Goal: Check status: Check status

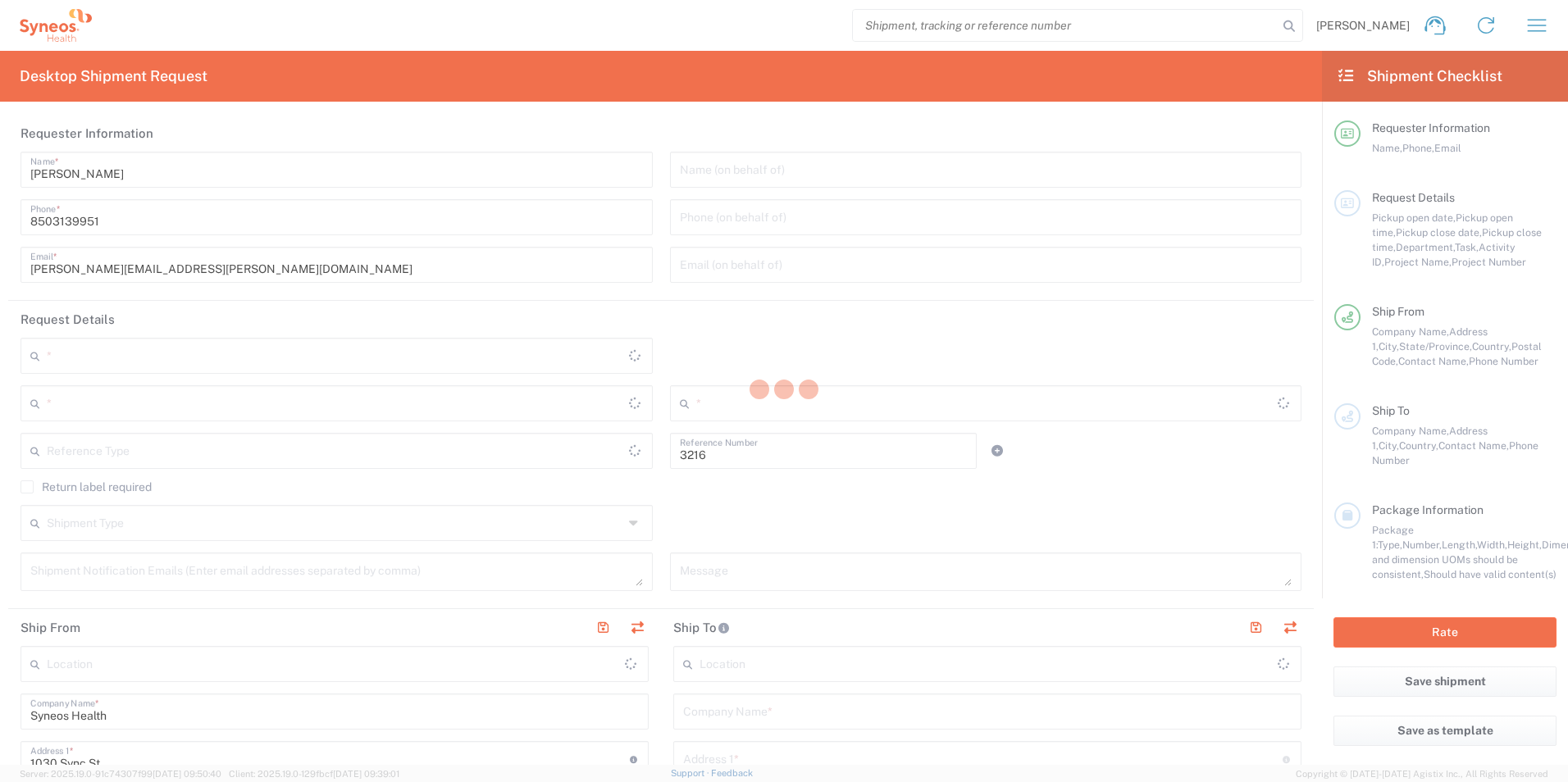
type input "Department"
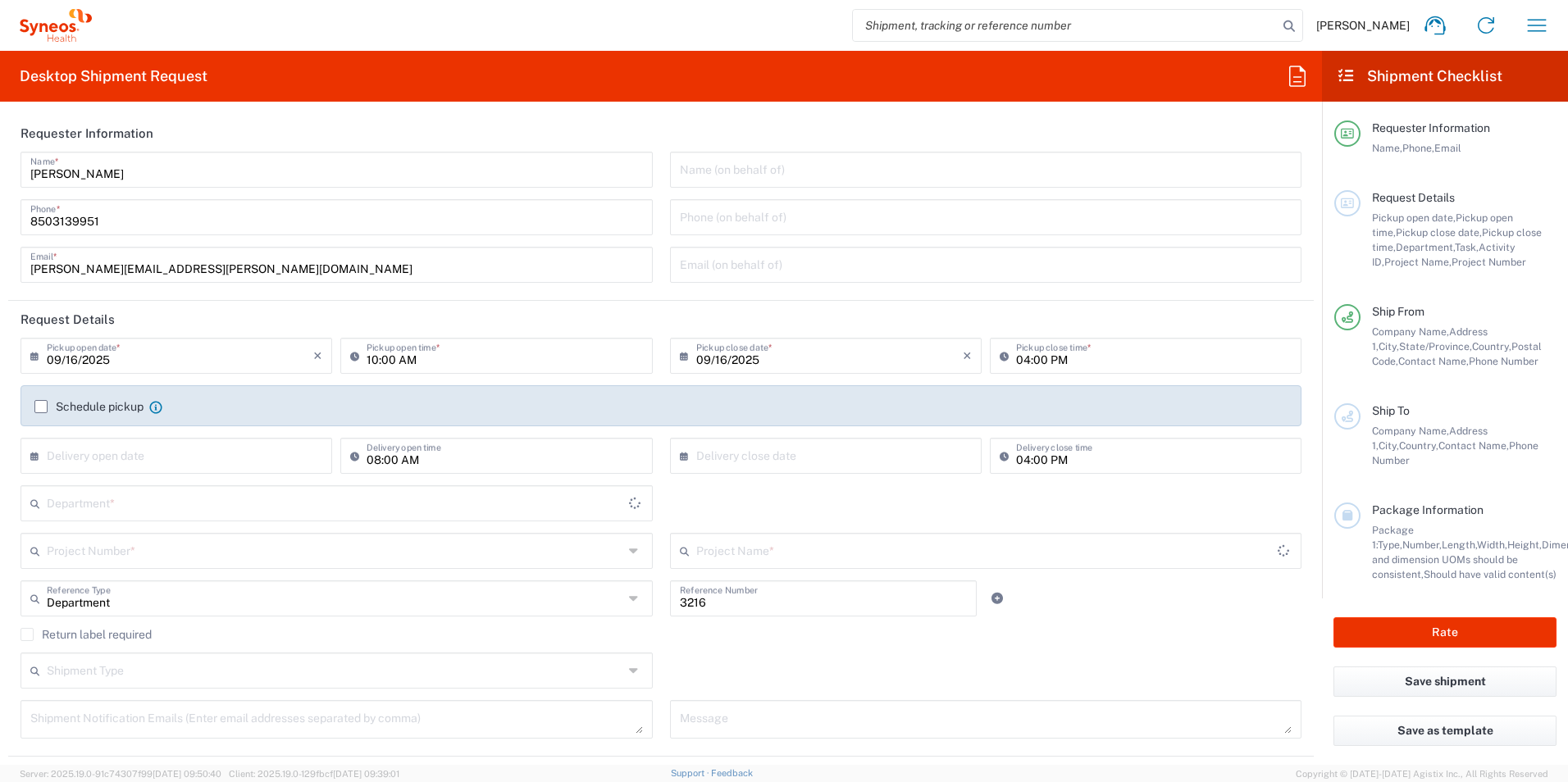
type input "[US_STATE]"
type input "[GEOGRAPHIC_DATA]"
type input "[PERSON_NAME] Rsrch Grp ([GEOGRAPHIC_DATA]) In"
click at [1535, 21] on icon "button" at bounding box center [1537, 25] width 27 height 27
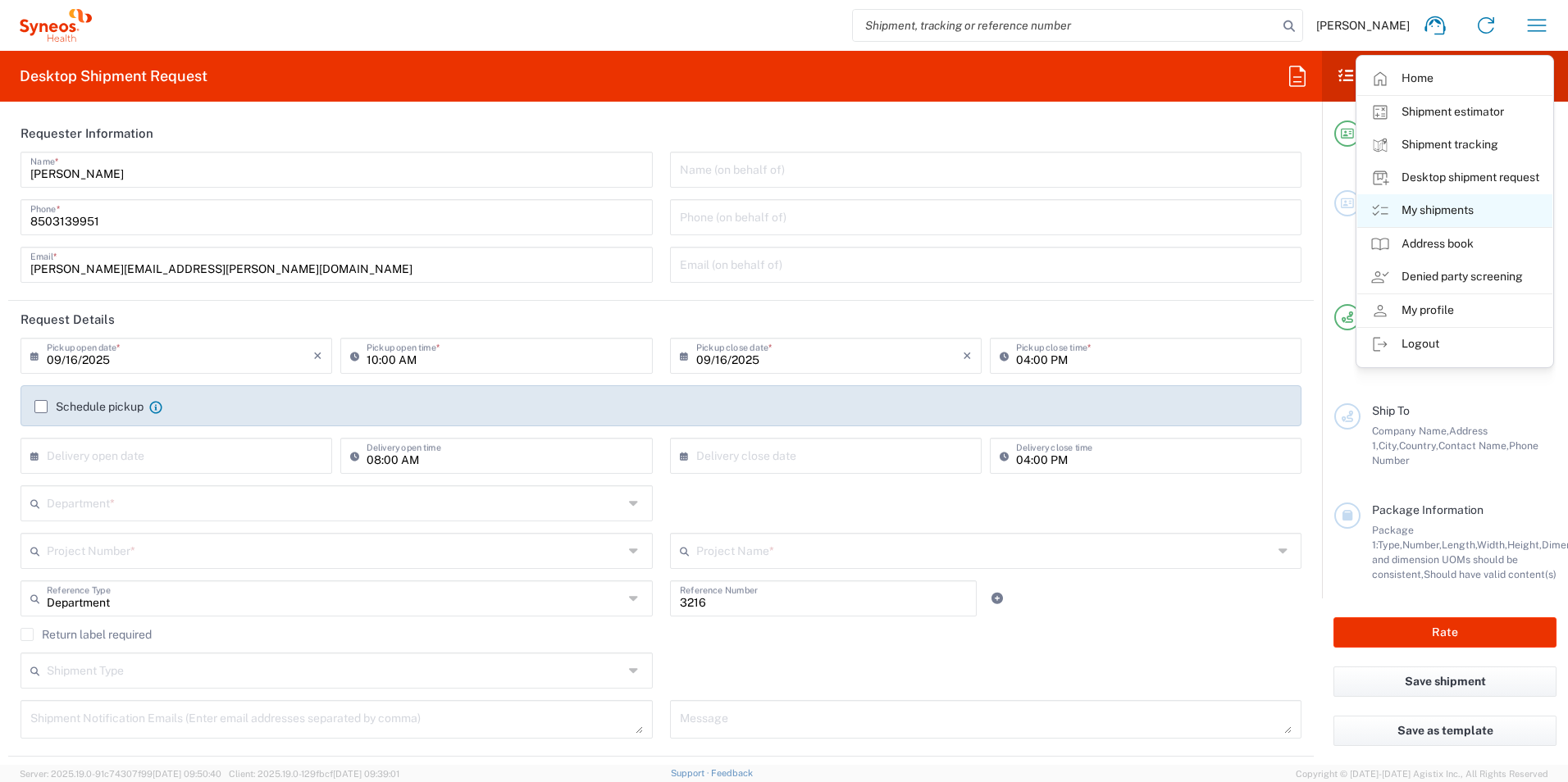
click at [1435, 210] on link "My shipments" at bounding box center [1455, 211] width 196 height 33
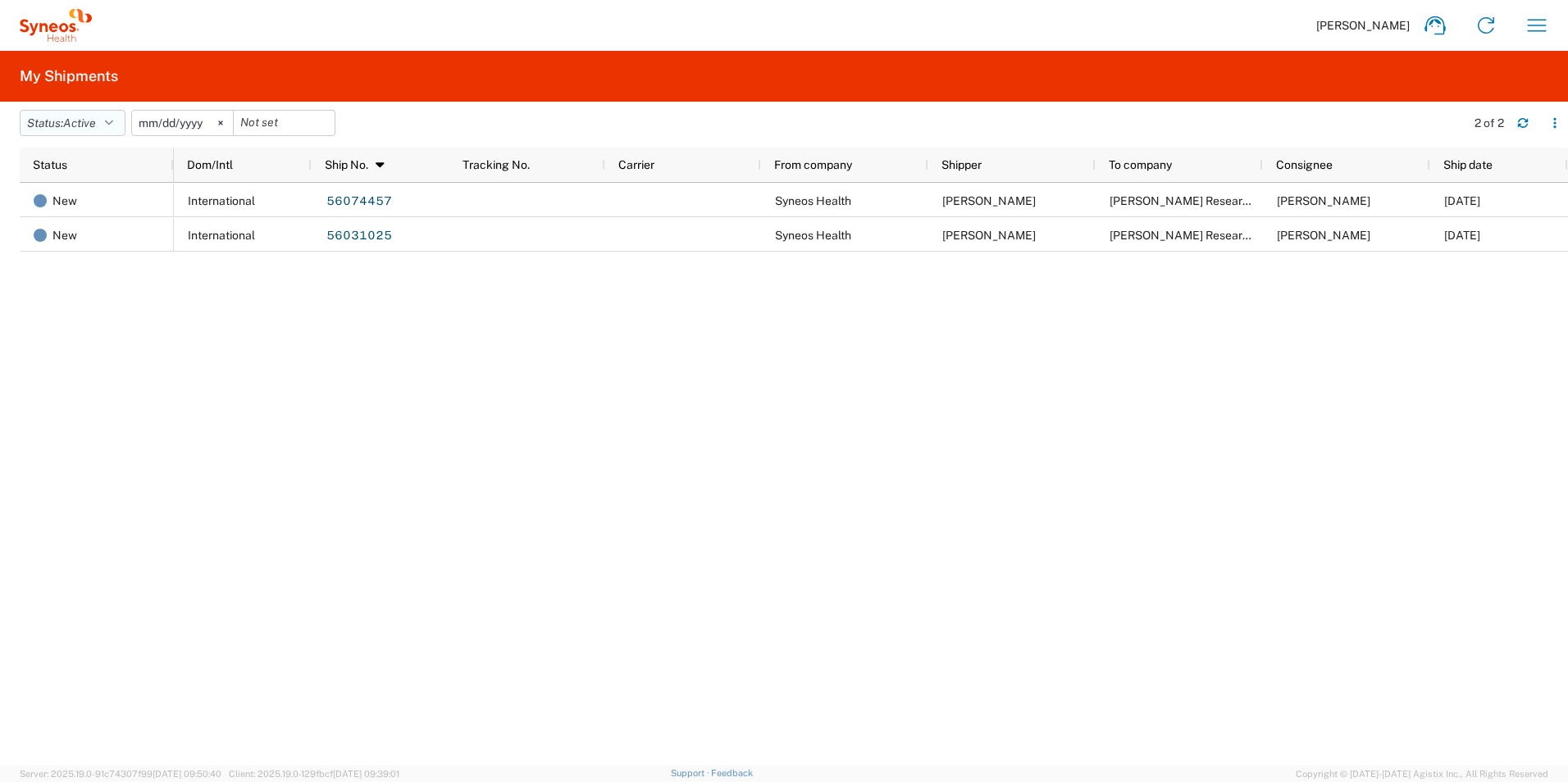
click at [123, 119] on button "Status: Active" at bounding box center [72, 123] width 106 height 27
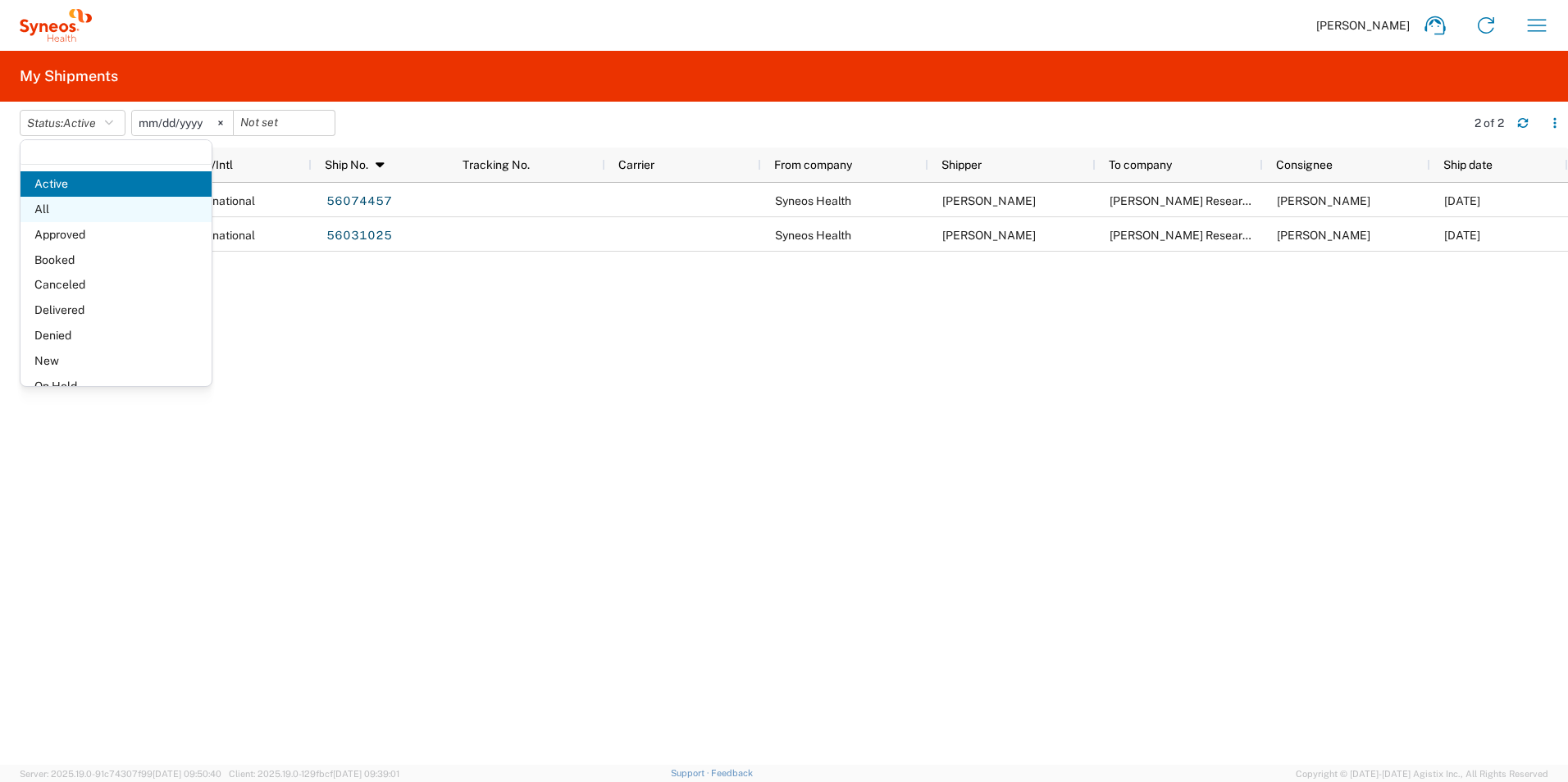
click at [129, 219] on span "All" at bounding box center [116, 209] width 191 height 26
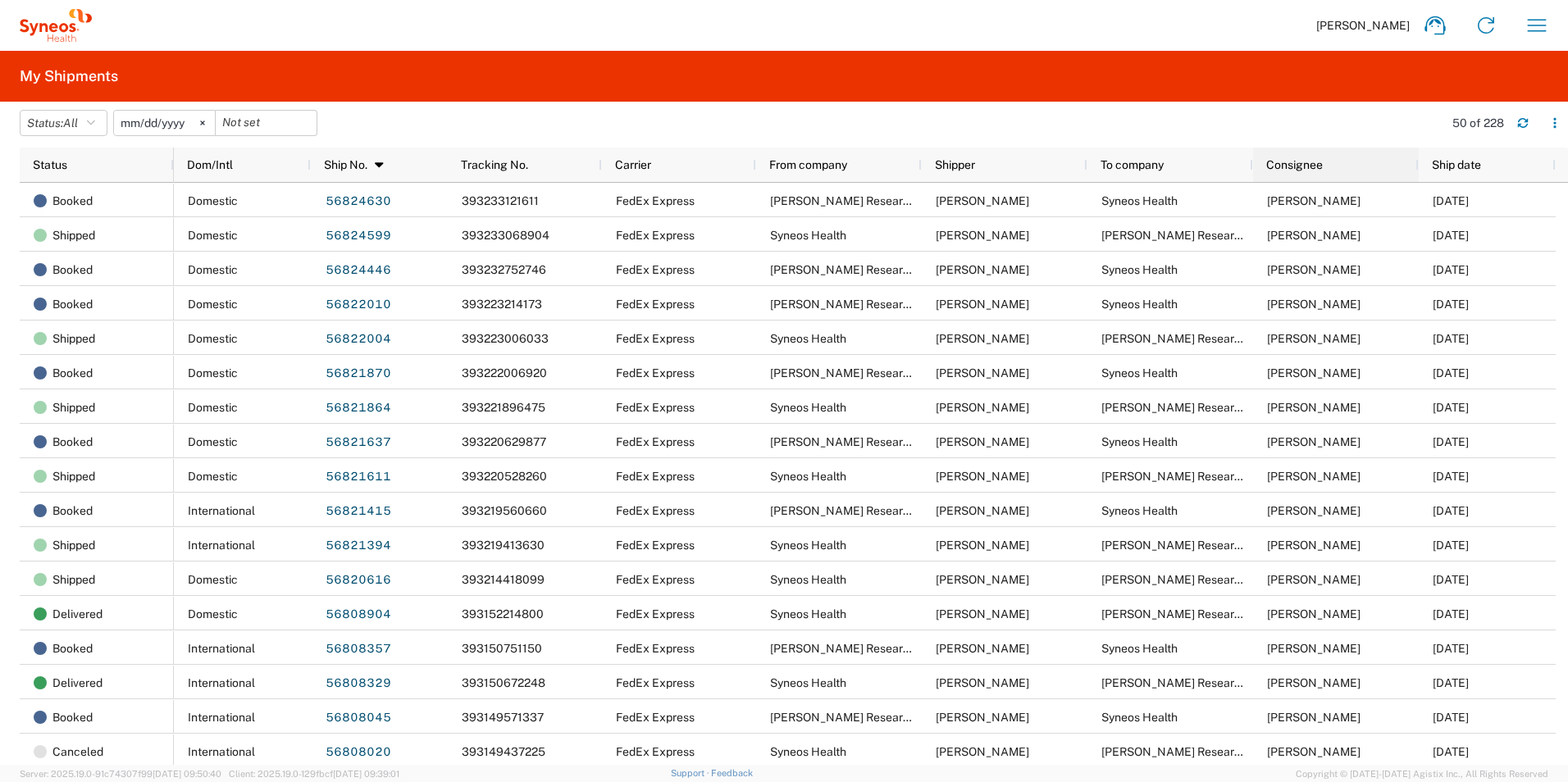
click at [1334, 169] on div "Consignee" at bounding box center [1339, 164] width 146 height 27
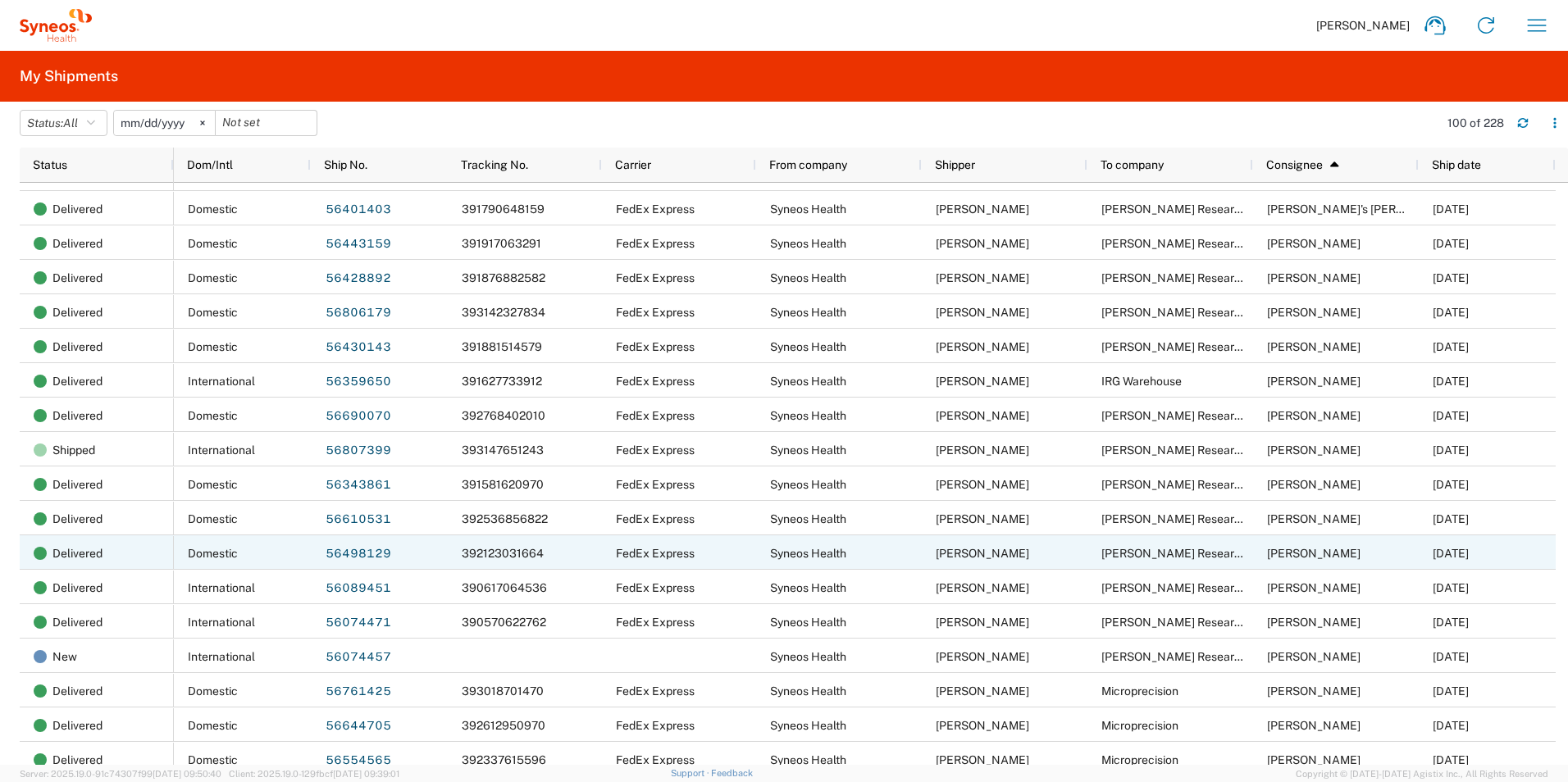
scroll to position [2378, 0]
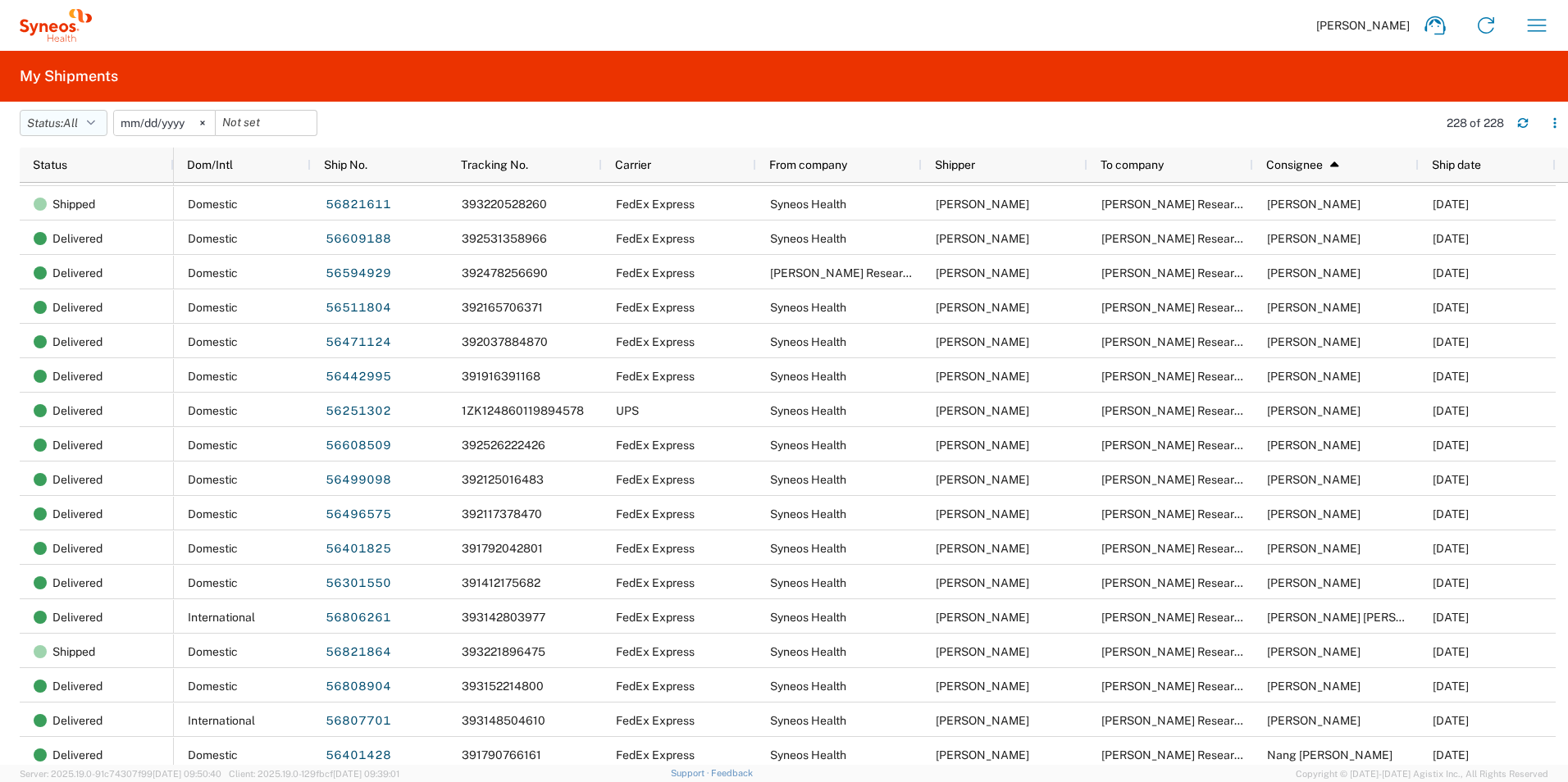
click at [95, 128] on icon "button" at bounding box center [91, 123] width 8 height 12
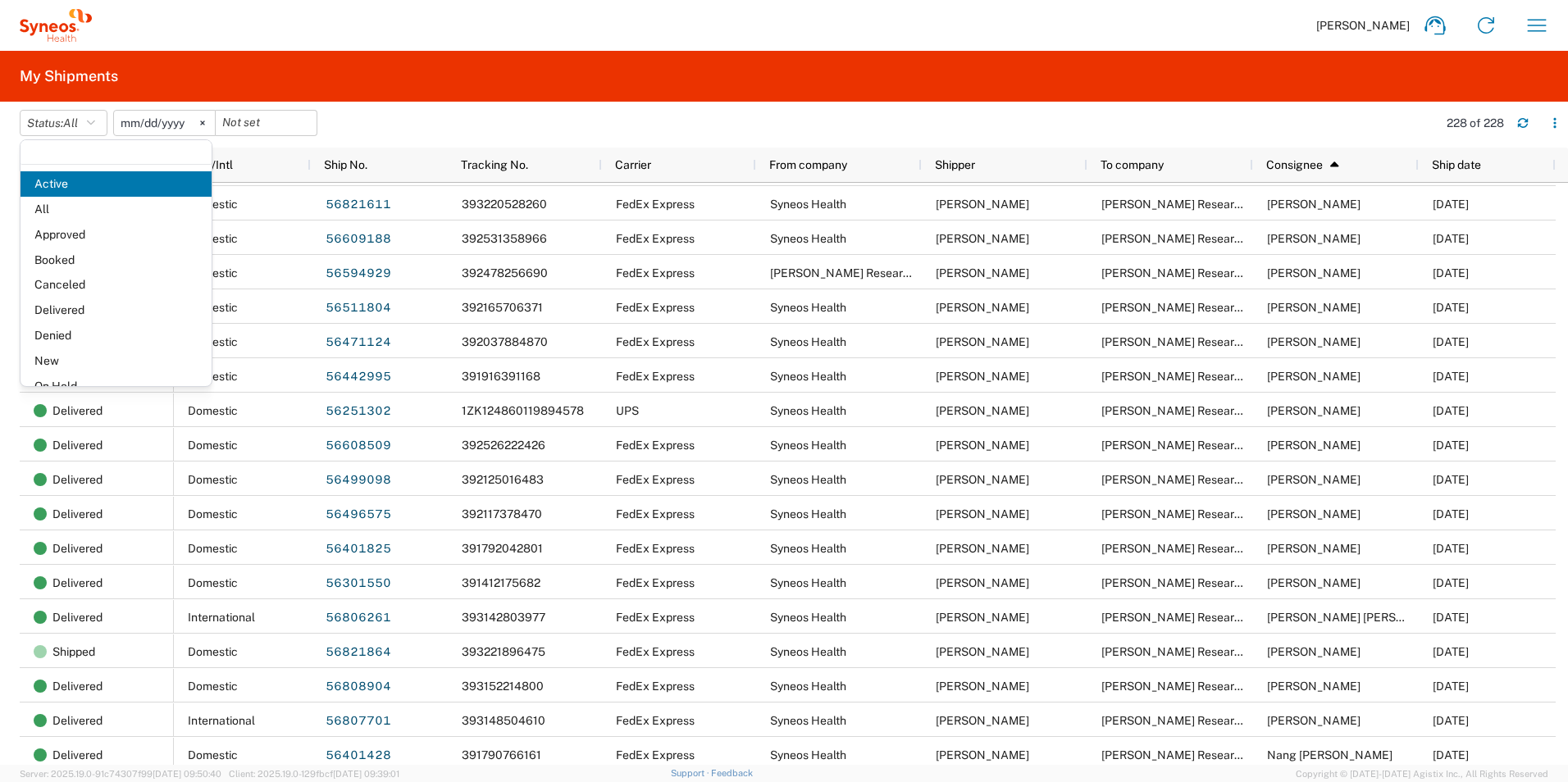
click at [144, 128] on input "[DATE]" at bounding box center [164, 123] width 101 height 25
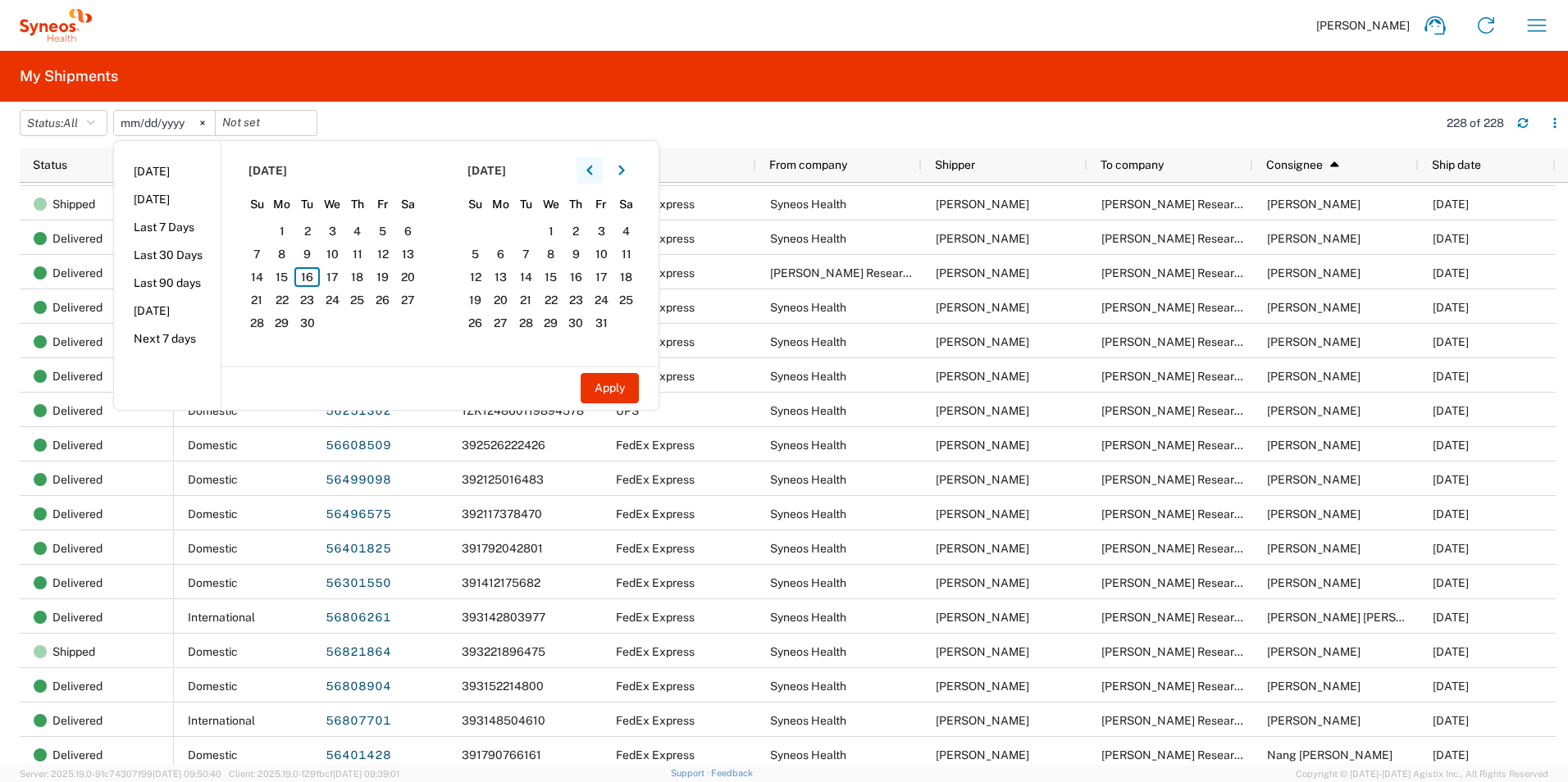
click at [599, 173] on button "button" at bounding box center [589, 171] width 27 height 27
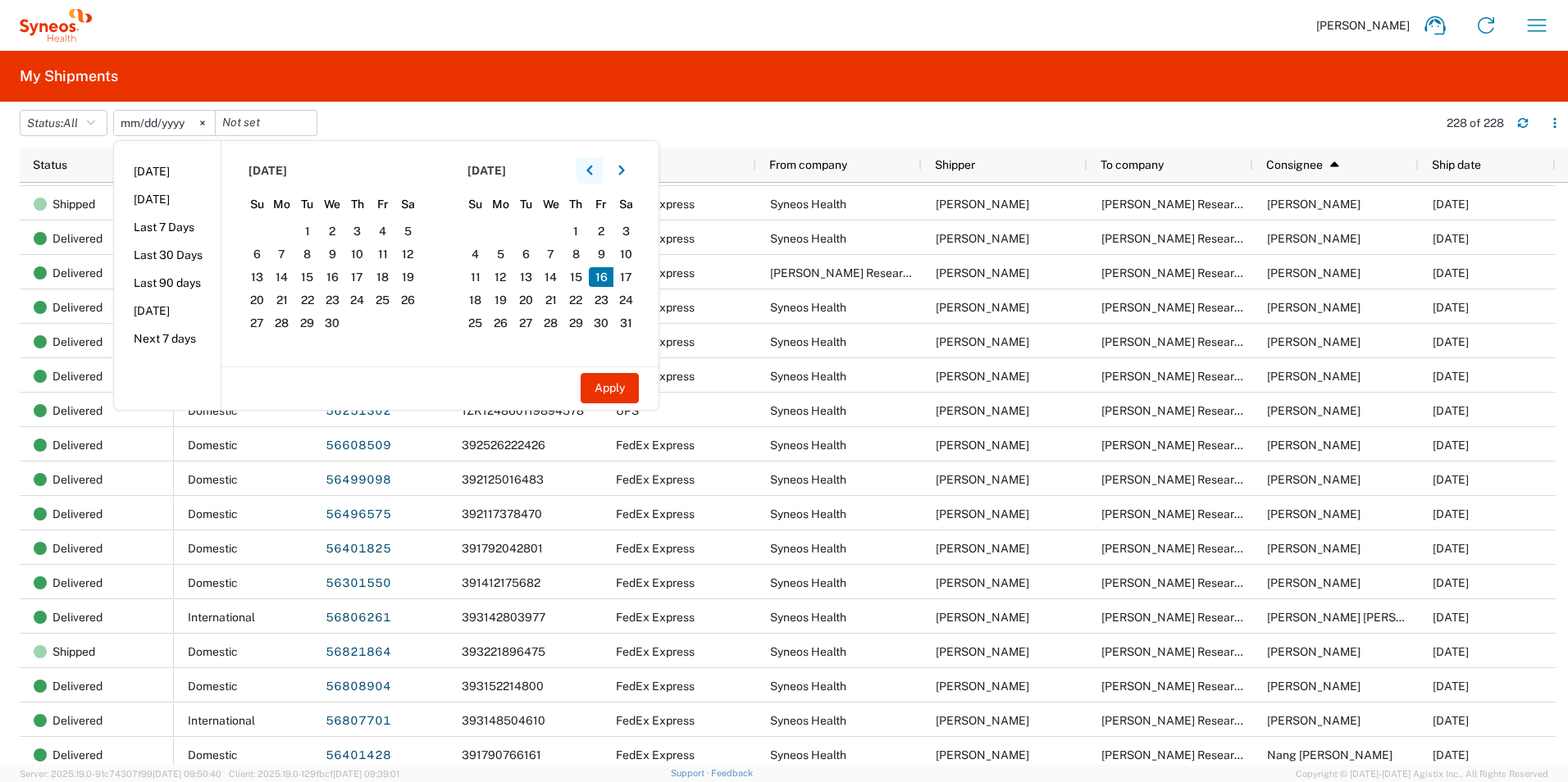
click at [599, 173] on button "button" at bounding box center [589, 171] width 27 height 27
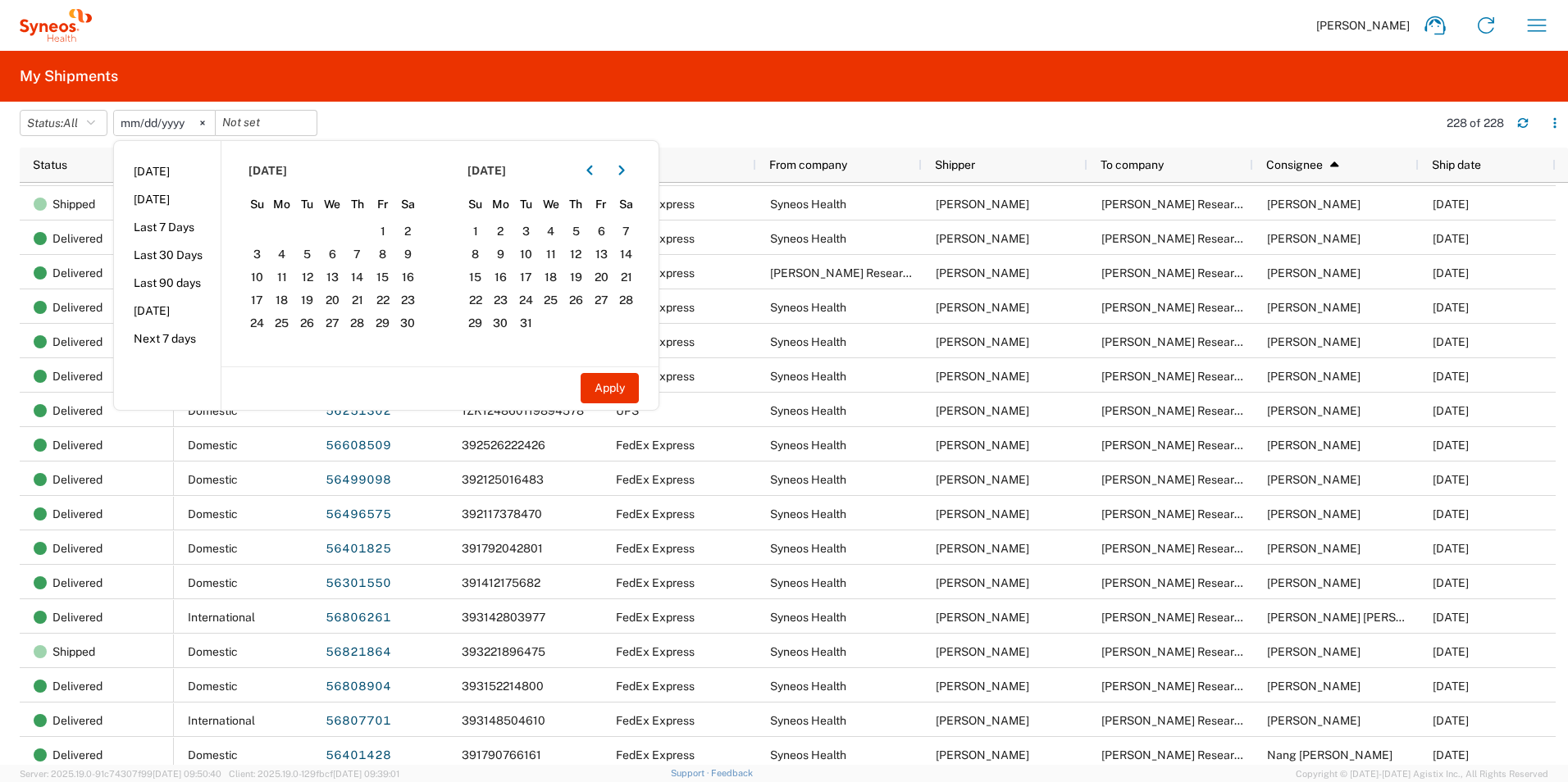
click at [278, 173] on span "[DATE]" at bounding box center [268, 171] width 39 height 15
click at [282, 170] on span "[DATE]" at bounding box center [268, 171] width 39 height 15
click at [380, 229] on span "1" at bounding box center [383, 230] width 26 height 19
click at [389, 235] on span "1" at bounding box center [383, 230] width 26 height 19
click at [624, 395] on button "Apply" at bounding box center [610, 388] width 58 height 30
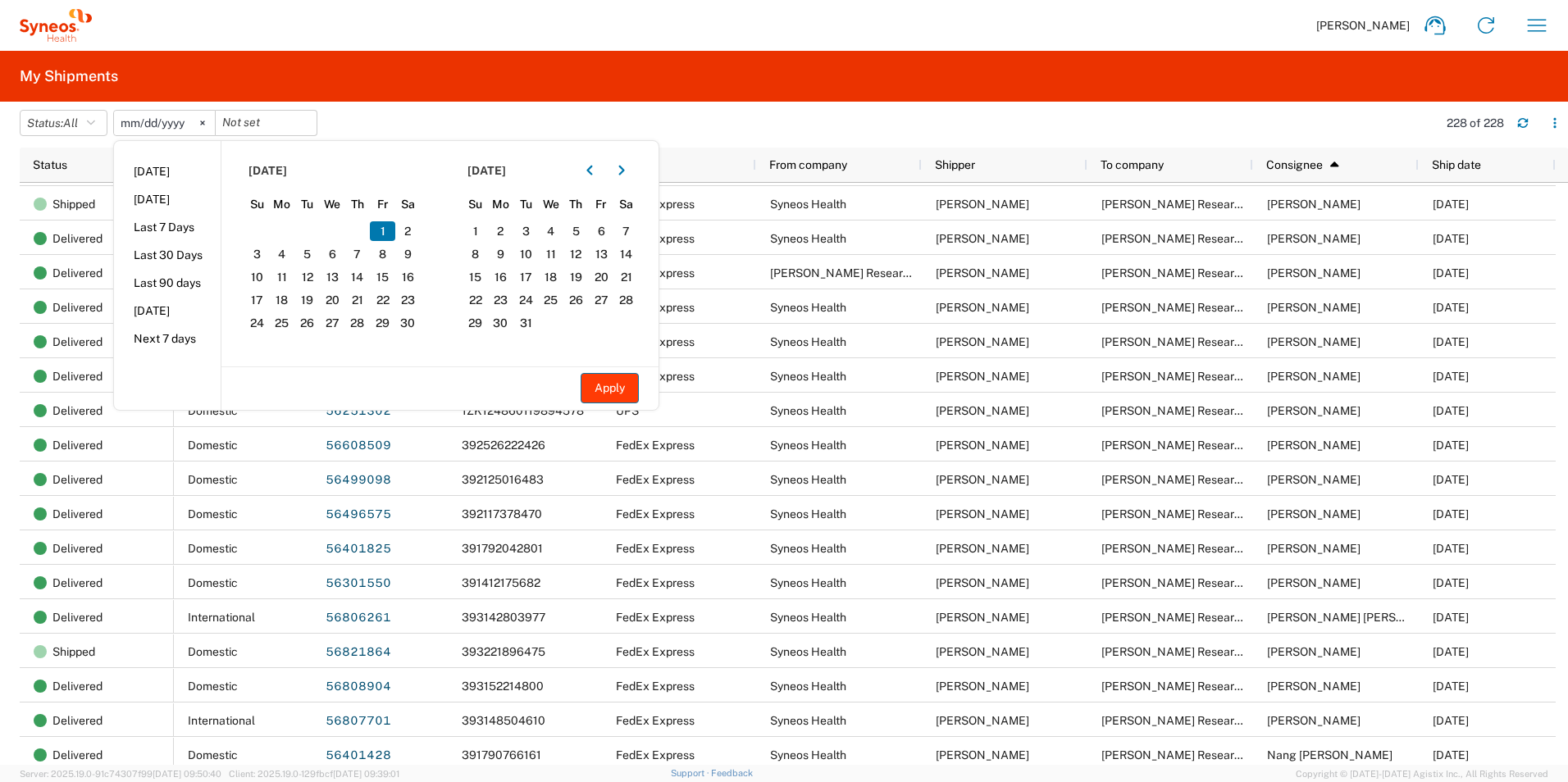
type input "[DATE]"
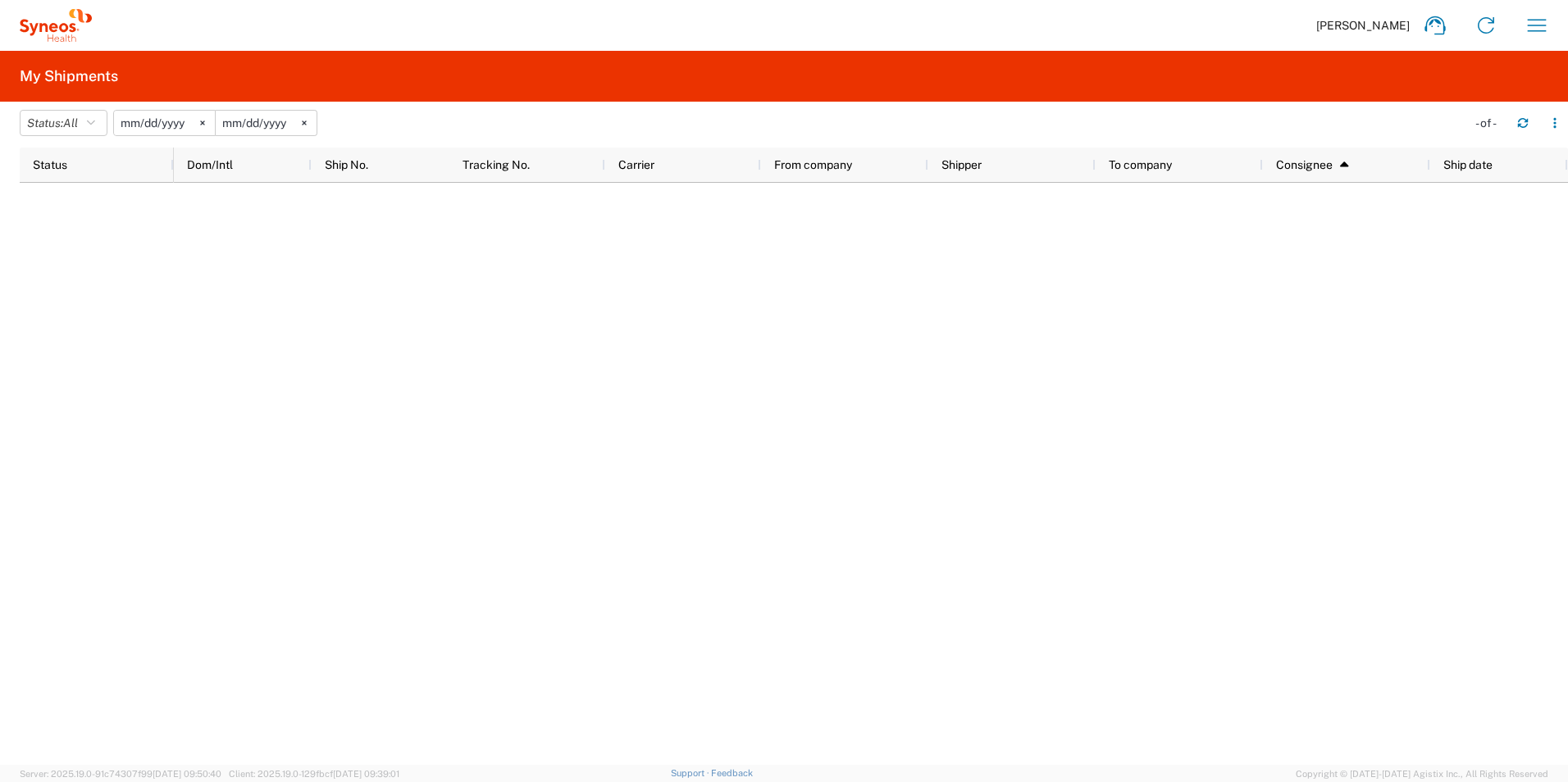
click at [288, 123] on input "[DATE]" at bounding box center [266, 123] width 101 height 25
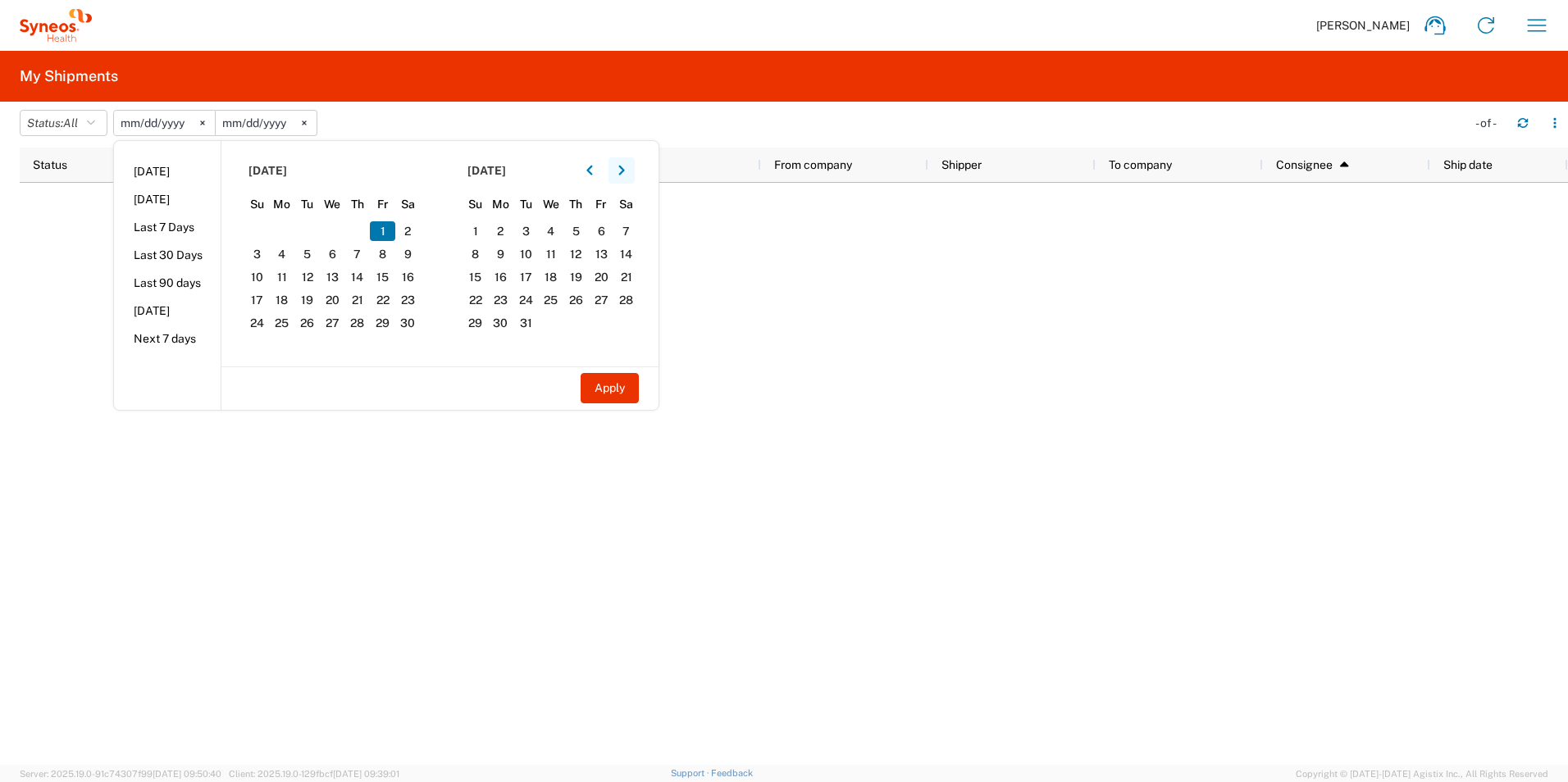
click at [624, 173] on icon "button" at bounding box center [622, 170] width 6 height 10
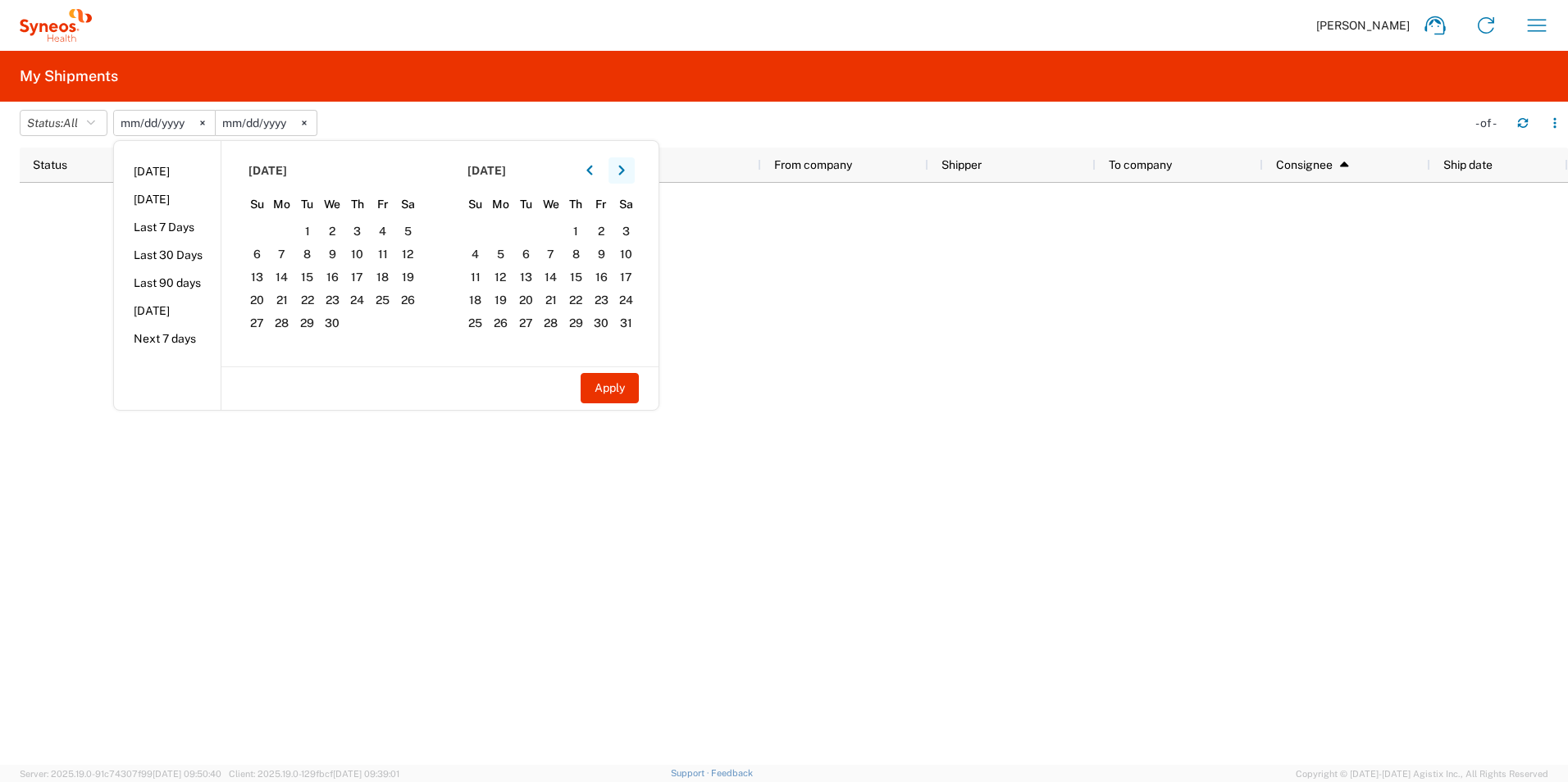
click at [624, 173] on icon "button" at bounding box center [622, 170] width 6 height 10
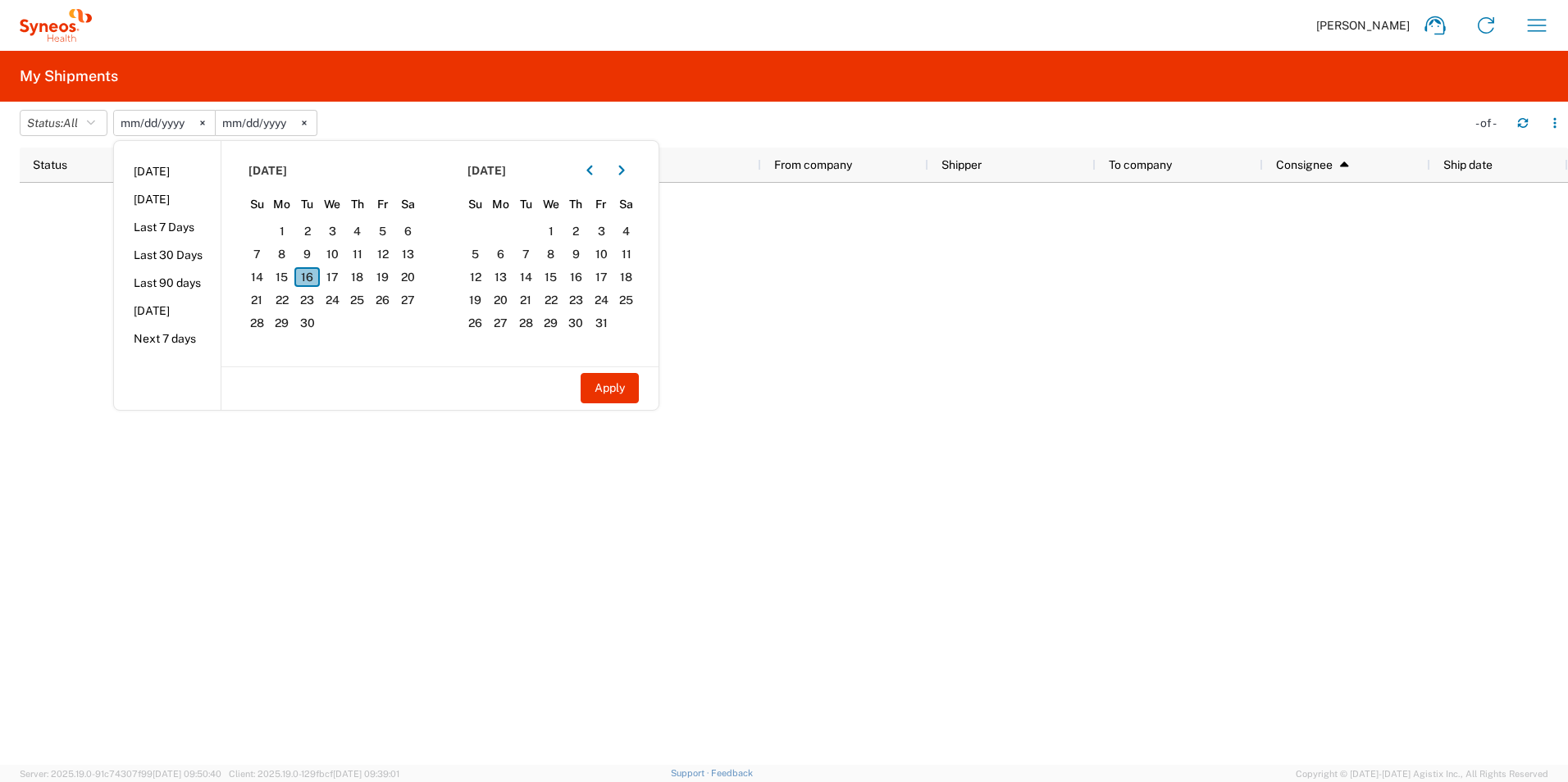
click at [319, 280] on span "16" at bounding box center [308, 276] width 26 height 19
click at [597, 391] on button "Apply" at bounding box center [610, 388] width 58 height 30
type input "[DATE]"
